Goal: Task Accomplishment & Management: Complete application form

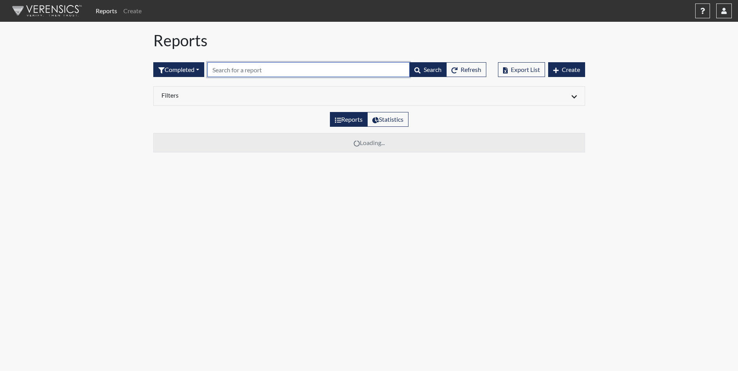
click at [246, 68] on input "text" at bounding box center [308, 69] width 202 height 15
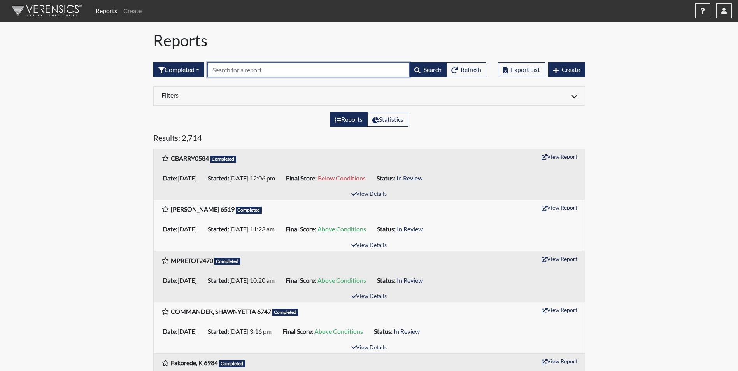
click at [250, 69] on input "text" at bounding box center [308, 69] width 202 height 15
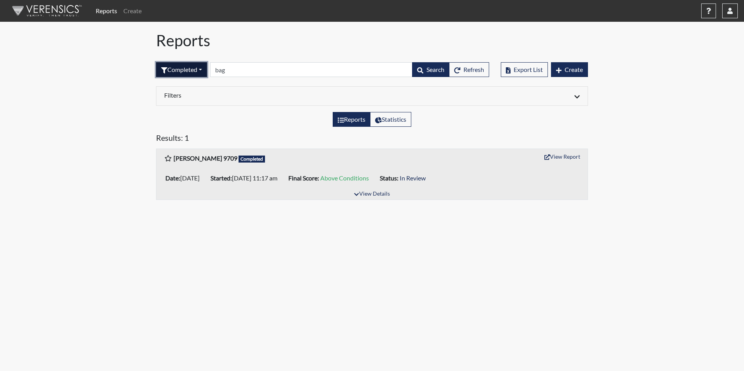
click at [202, 70] on button "Completed" at bounding box center [181, 69] width 51 height 15
click at [180, 113] on button "Sent by email" at bounding box center [186, 112] width 61 height 12
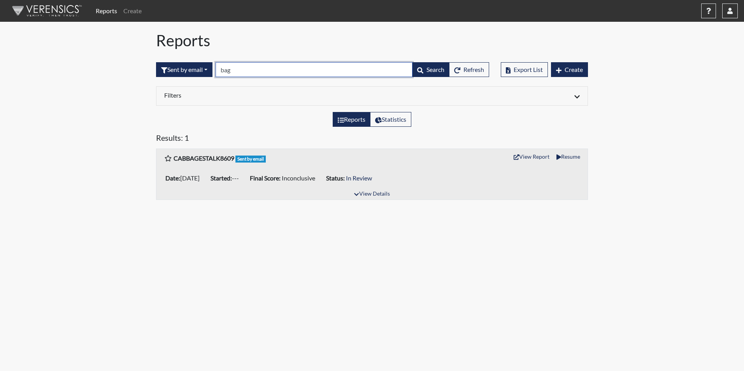
click at [249, 72] on input "bag" at bounding box center [313, 69] width 197 height 15
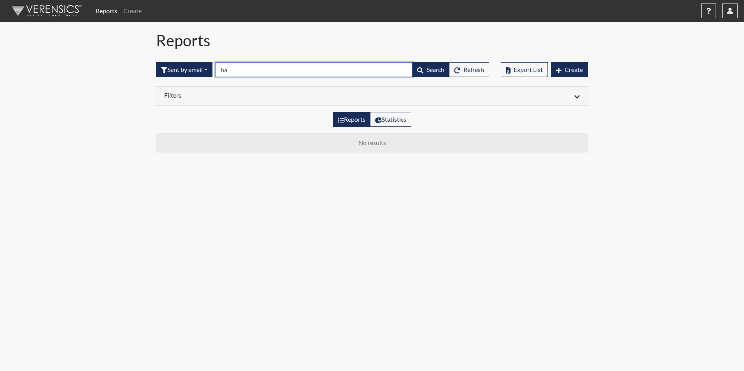
type input "b"
type input "8524"
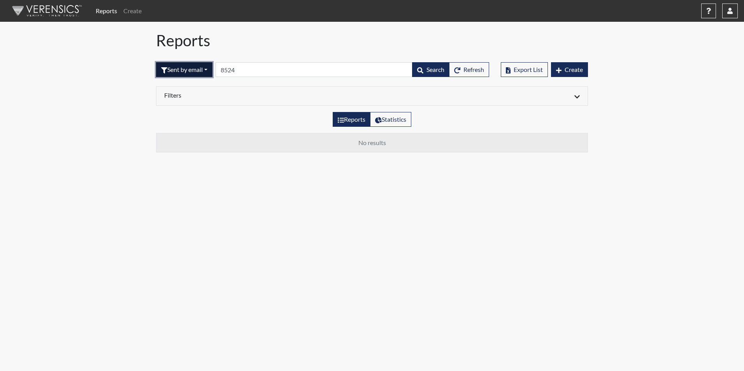
click at [210, 68] on button "Sent by email" at bounding box center [184, 69] width 56 height 15
click at [186, 148] on button "Completed" at bounding box center [186, 150] width 61 height 12
click at [564, 72] on button "Create" at bounding box center [569, 69] width 37 height 15
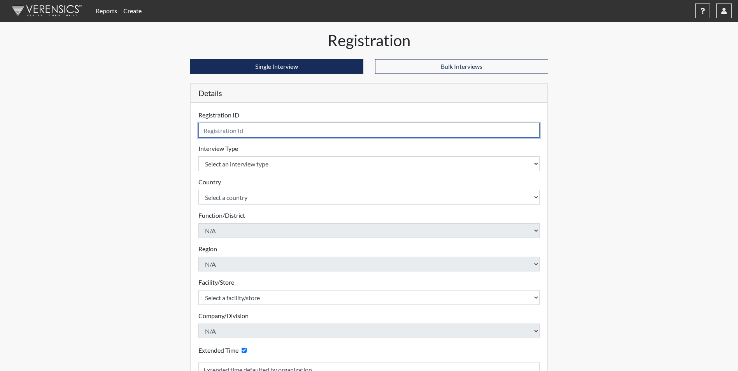
click at [252, 134] on input "text" at bounding box center [369, 130] width 342 height 15
type input "[PERSON_NAME] 8524"
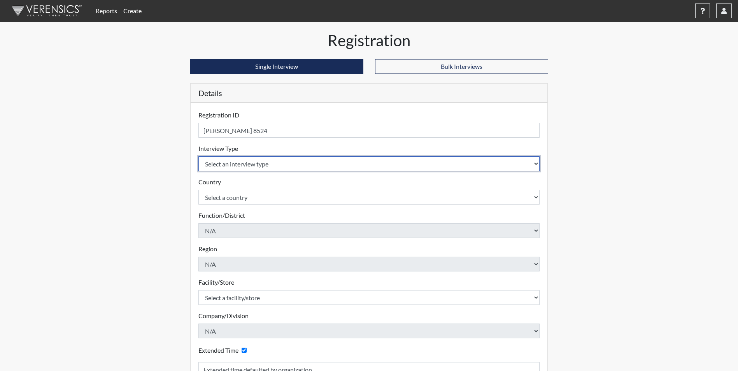
click at [253, 166] on select "Select an interview type Corrections Pre-Employment" at bounding box center [369, 163] width 342 height 15
select select "ff733e93-e1bf-11ea-9c9f-0eff0cf7eb8f"
click at [198, 156] on select "Select an interview type Corrections Pre-Employment" at bounding box center [369, 163] width 342 height 15
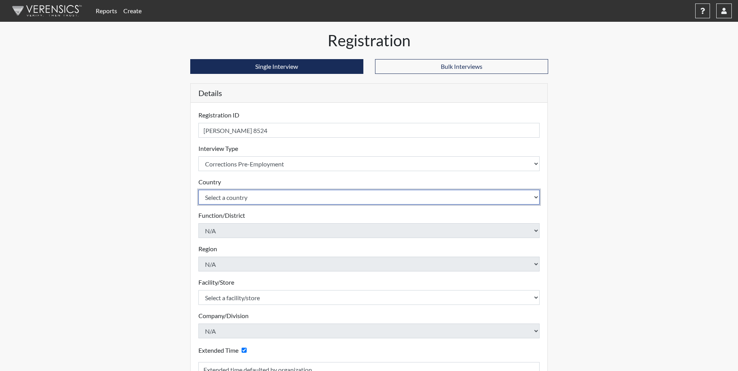
click at [244, 202] on select "Select a country [GEOGRAPHIC_DATA] [GEOGRAPHIC_DATA]" at bounding box center [369, 197] width 342 height 15
select select "united-states-of-[GEOGRAPHIC_DATA]"
click at [198, 190] on select "Select a country [GEOGRAPHIC_DATA] [GEOGRAPHIC_DATA]" at bounding box center [369, 197] width 342 height 15
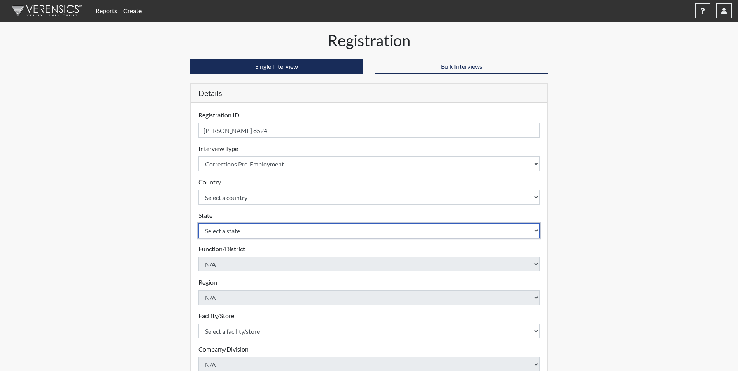
click at [234, 233] on select "Select a state [US_STATE] [US_STATE] [US_STATE] [US_STATE] [US_STATE] [US_STATE…" at bounding box center [369, 230] width 342 height 15
select select "SC"
click at [198, 223] on select "Select a state [US_STATE] [US_STATE] [US_STATE] [US_STATE] [US_STATE] [US_STATE…" at bounding box center [369, 230] width 342 height 15
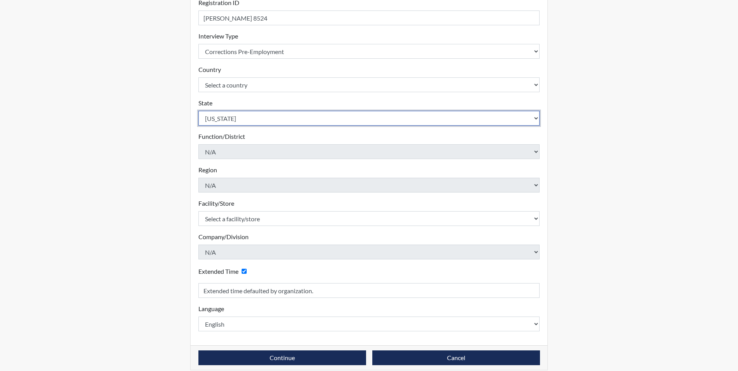
scroll to position [117, 0]
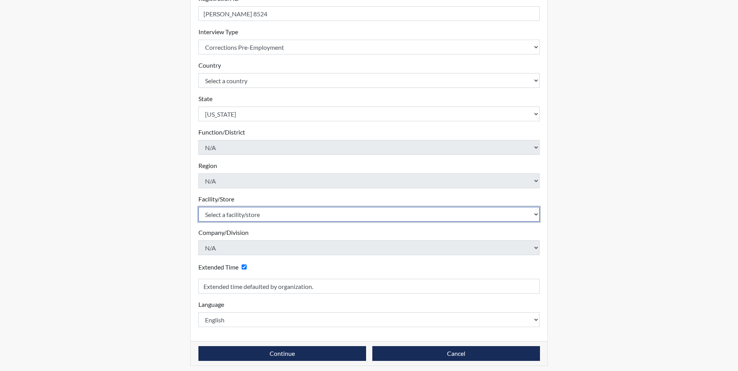
click at [246, 214] on select "Select a facility/store [GEOGRAPHIC_DATA] CI Broad River CI [PERSON_NAME] CI Di…" at bounding box center [369, 214] width 342 height 15
select select "e94c7925-c7cb-48ed-86f9-8be77b117e87"
click at [198, 207] on select "Select a facility/store [GEOGRAPHIC_DATA] CI Broad River CI [PERSON_NAME] CI Di…" at bounding box center [369, 214] width 342 height 15
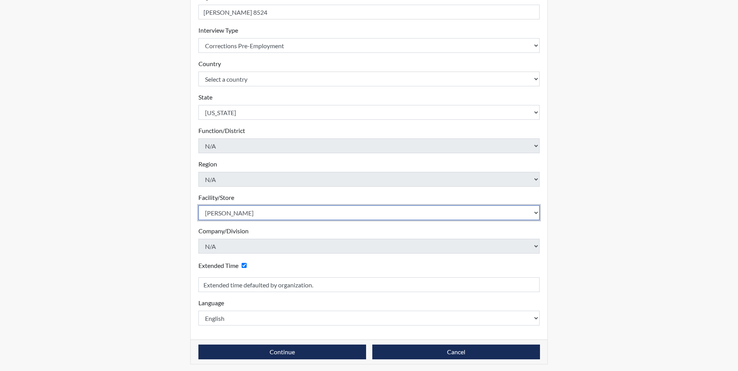
scroll to position [121, 0]
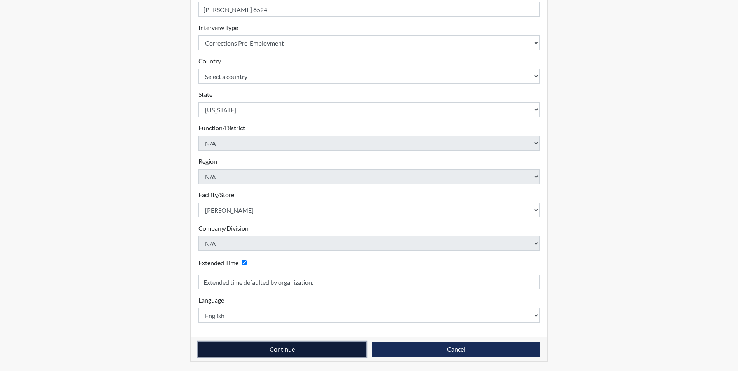
click at [326, 353] on button "Continue" at bounding box center [282, 349] width 168 height 15
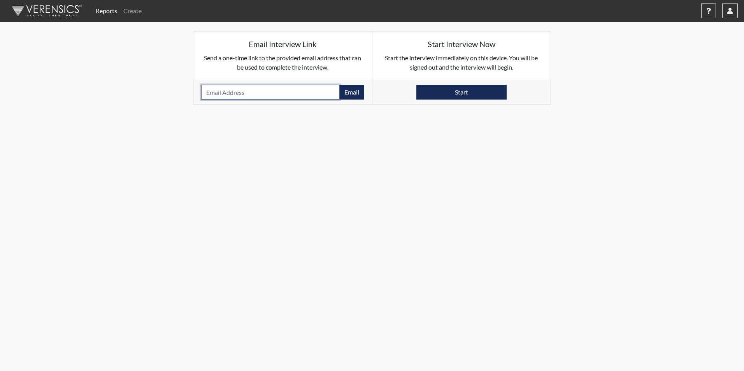
click at [231, 93] on input "email" at bounding box center [270, 92] width 138 height 15
type input "[EMAIL_ADDRESS][DOMAIN_NAME]"
click at [357, 93] on button "Email" at bounding box center [351, 92] width 25 height 15
